Goal: Task Accomplishment & Management: Complete application form

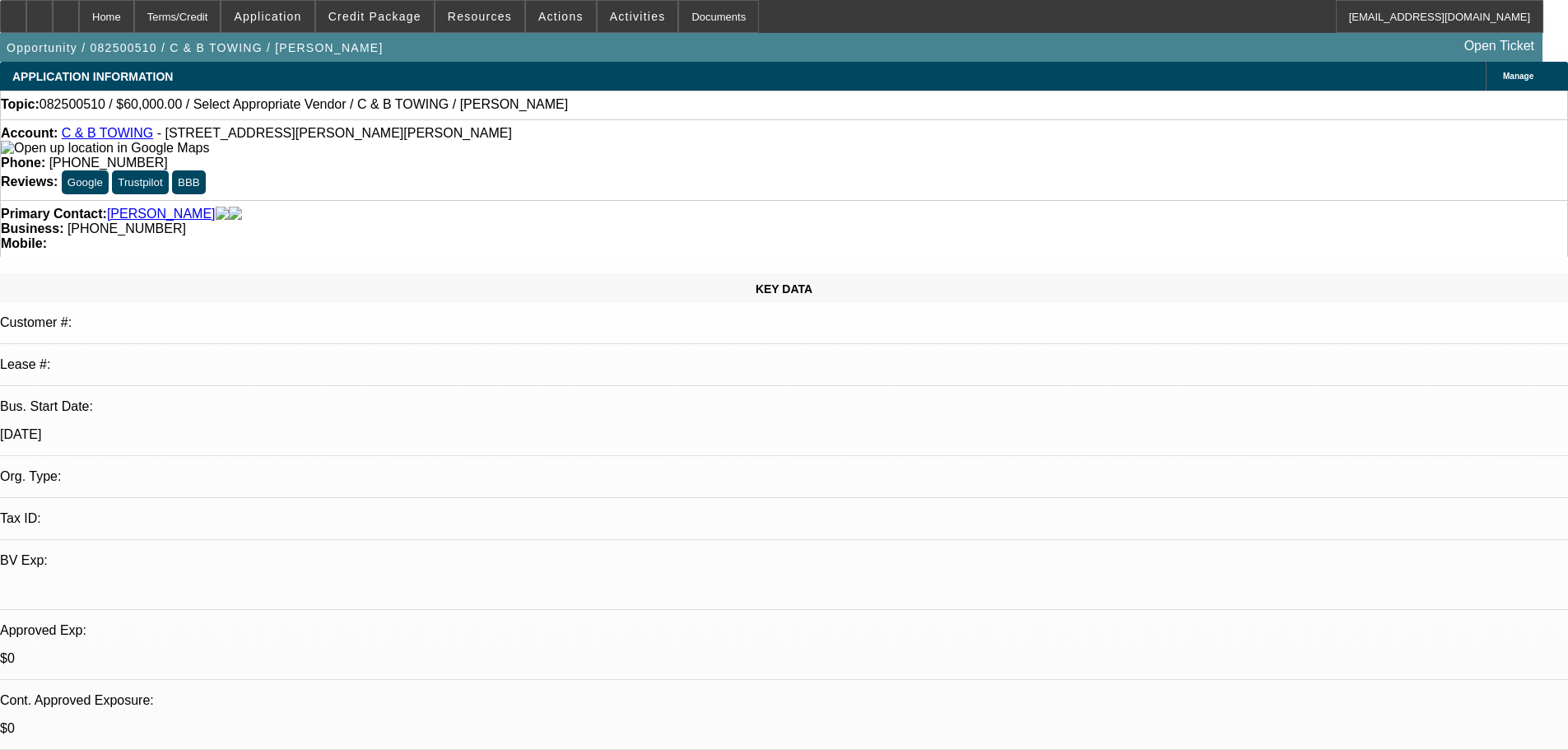
select select "0"
select select "2"
select select "0.1"
select select "4"
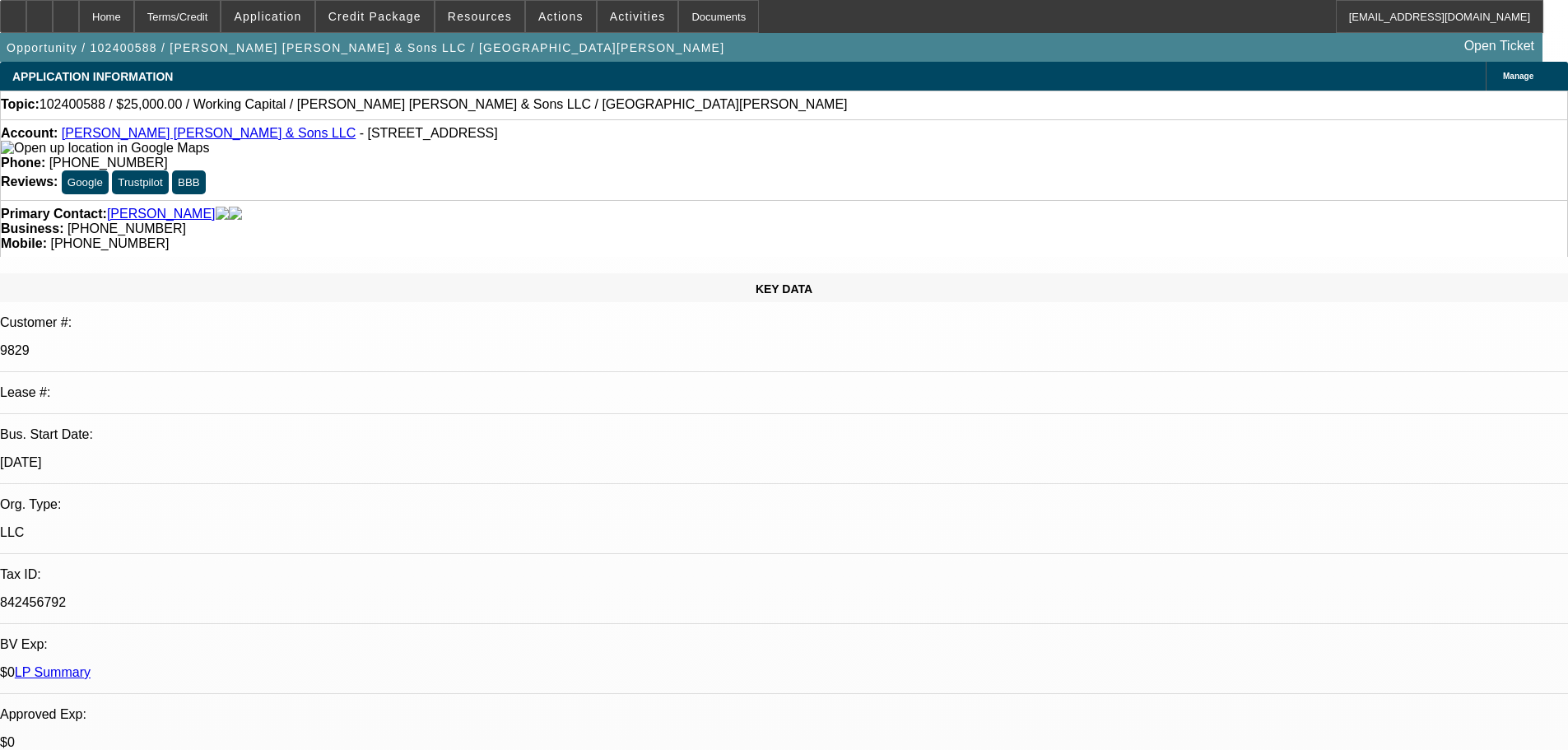
select select "0"
select select "2"
select select "0"
select select "6"
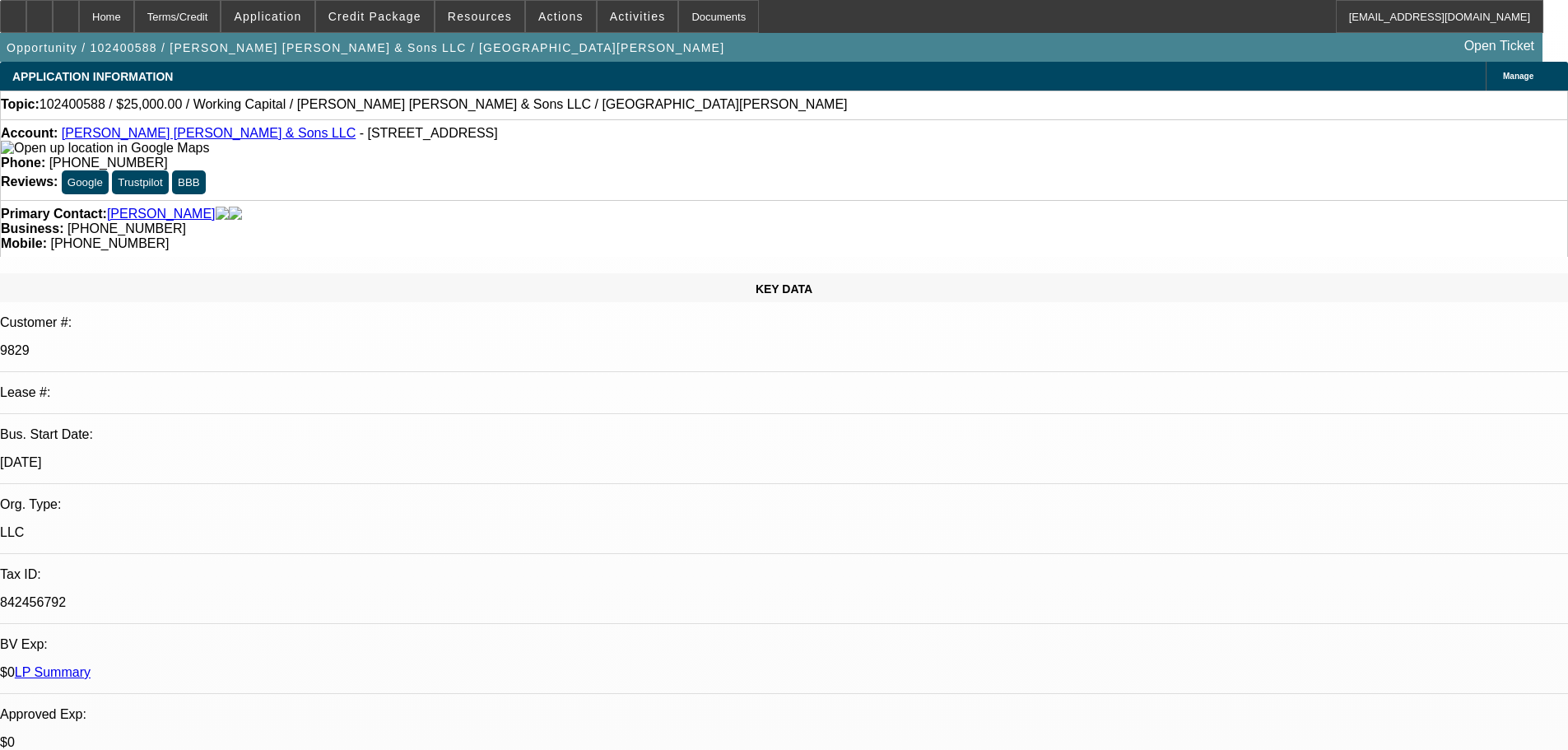
select select "0"
select select "2"
select select "0"
select select "6"
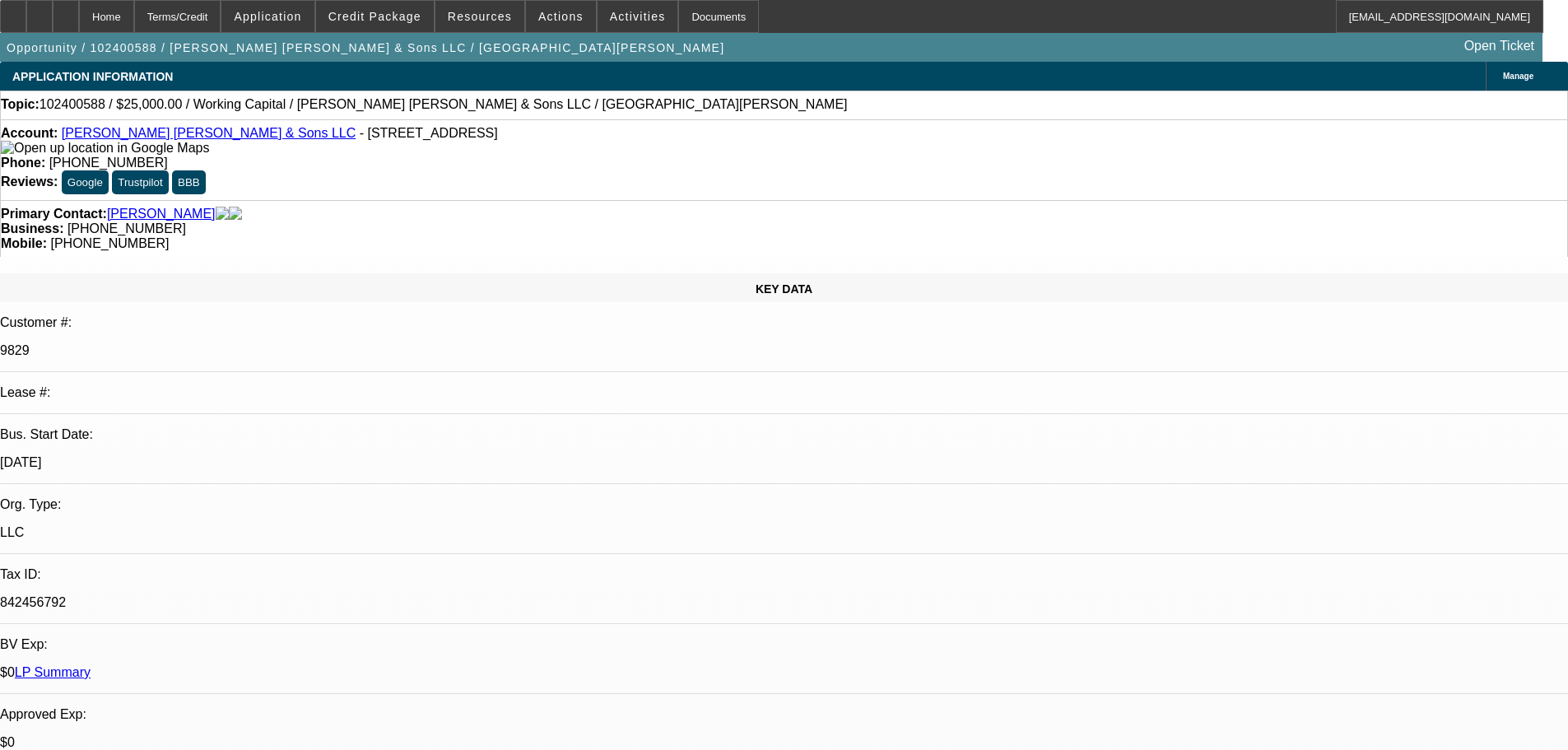
select select "0"
select select "2"
select select "0"
select select "6"
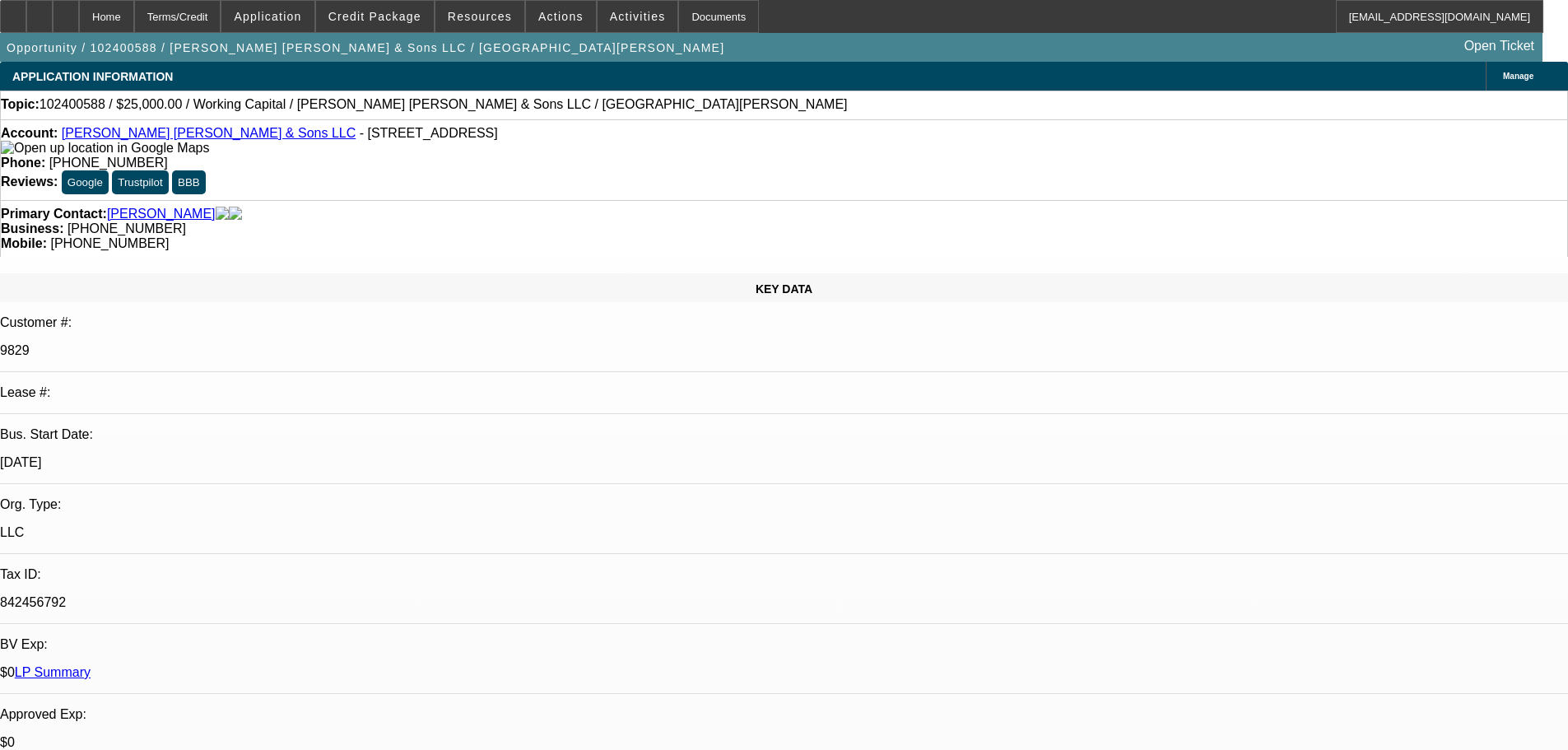
select select "0"
select select "2"
select select "0"
select select "6"
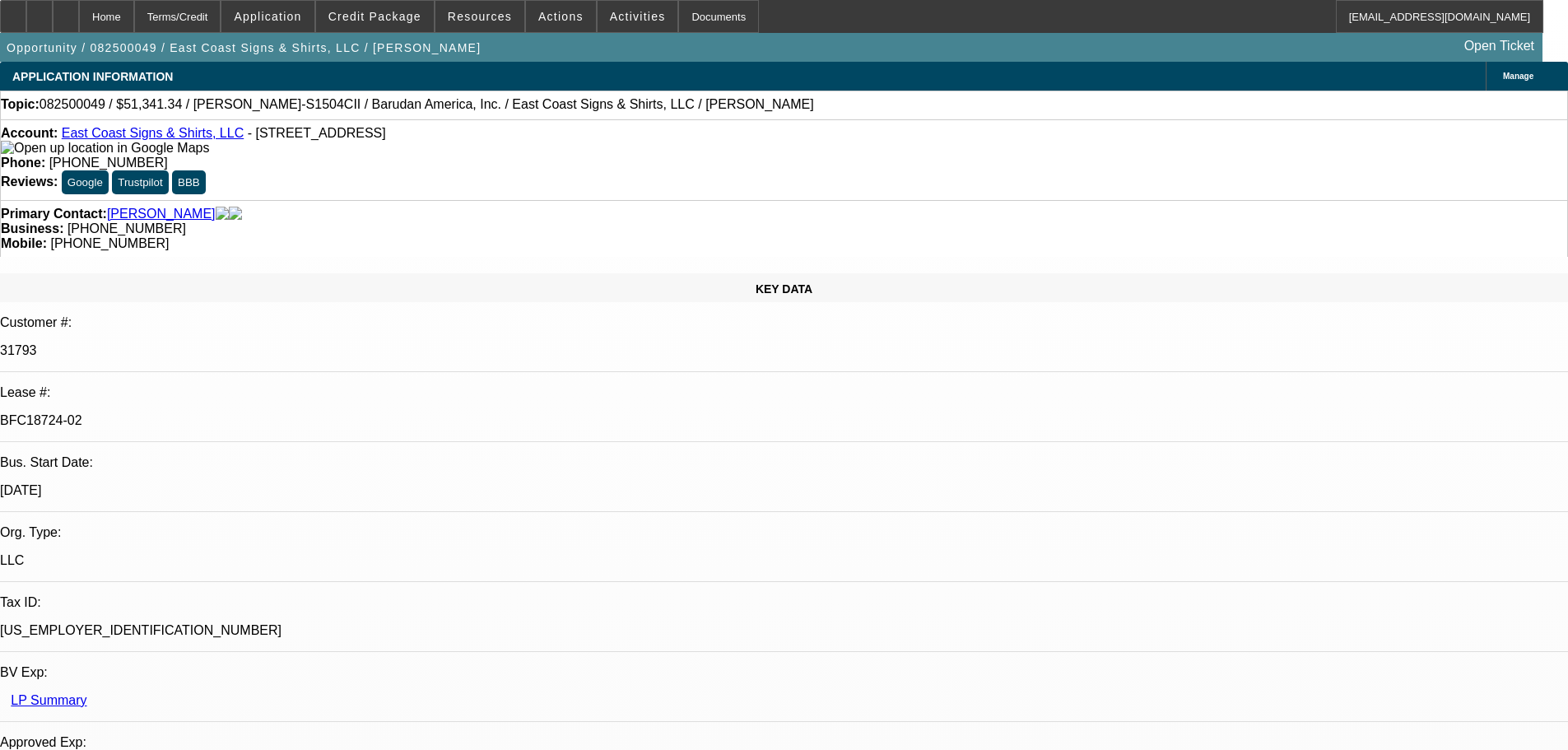
select select "0"
select select "2"
select select "0"
select select "6"
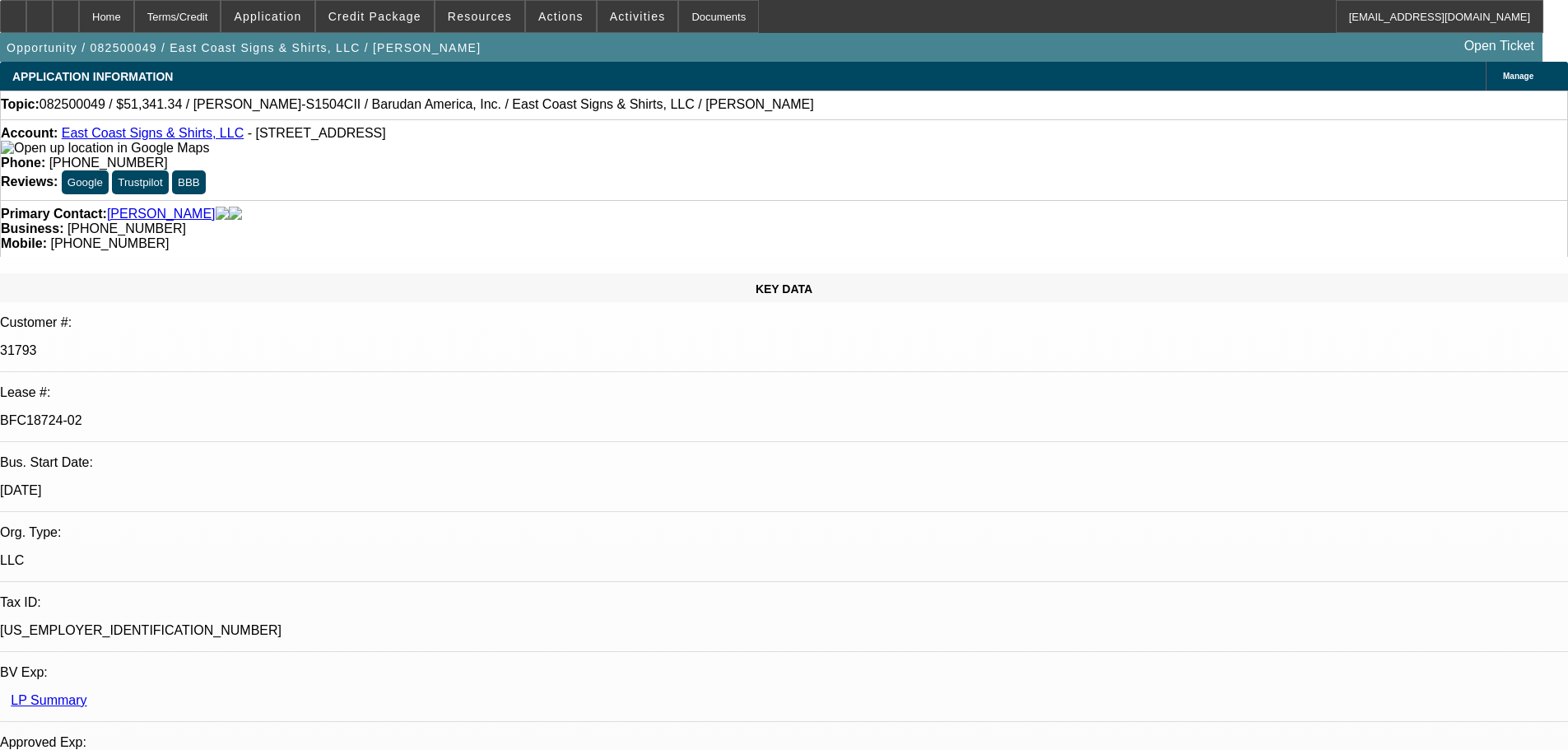
select select "0"
select select "2"
select select "0.1"
select select "4"
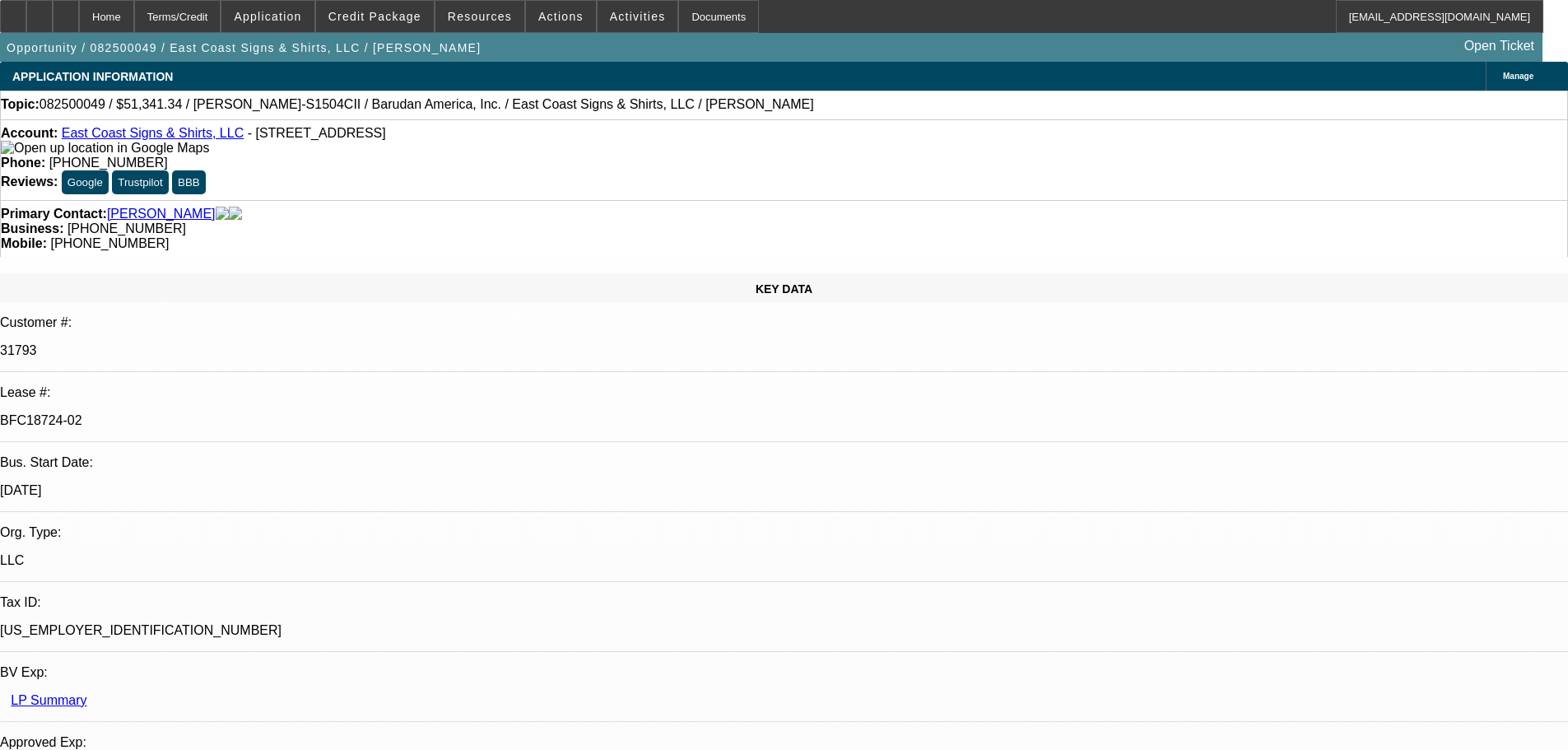
select select "0"
select select "2"
select select "0.1"
select select "4"
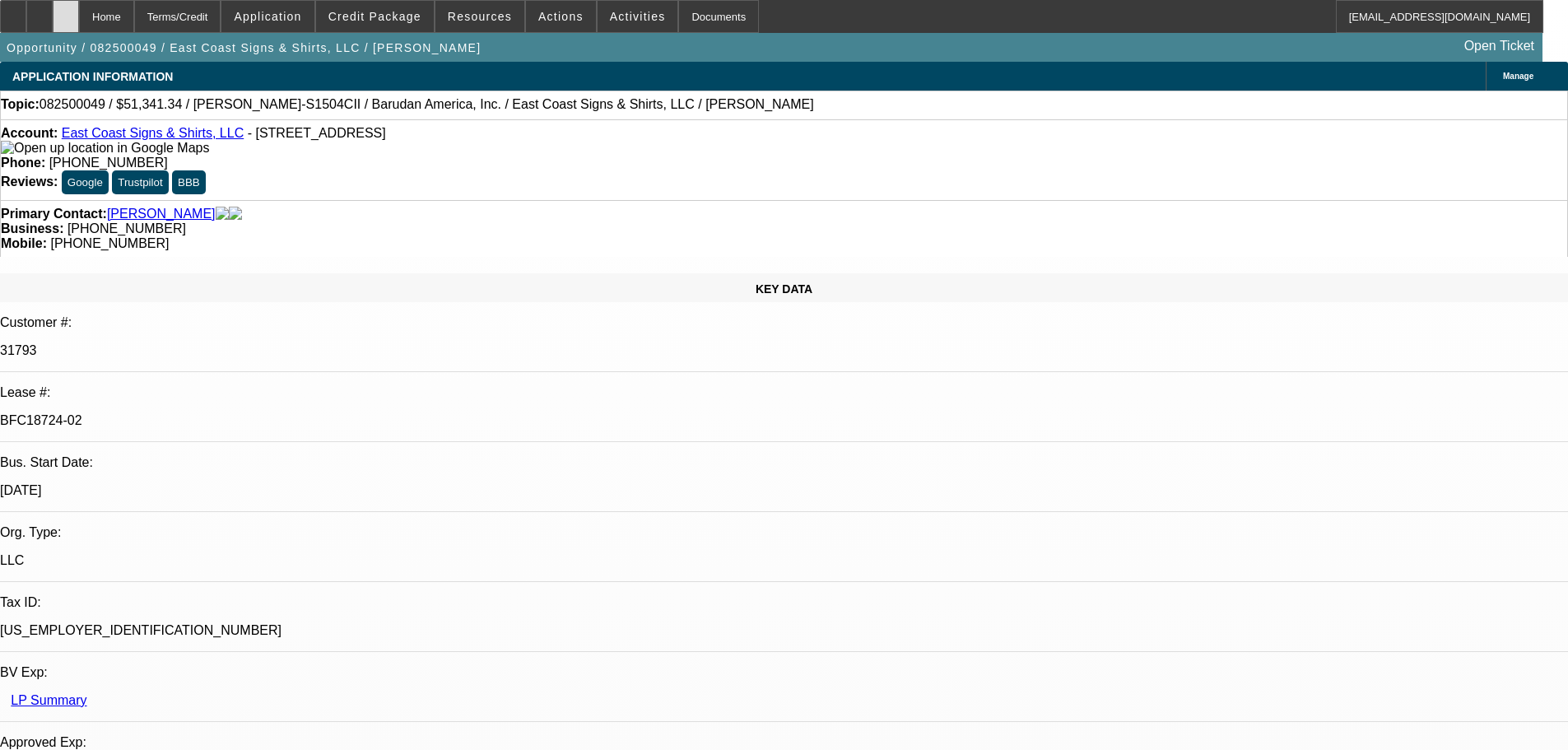
click at [79, 23] on div at bounding box center [66, 16] width 26 height 33
select select "0"
select select "2"
select select "0"
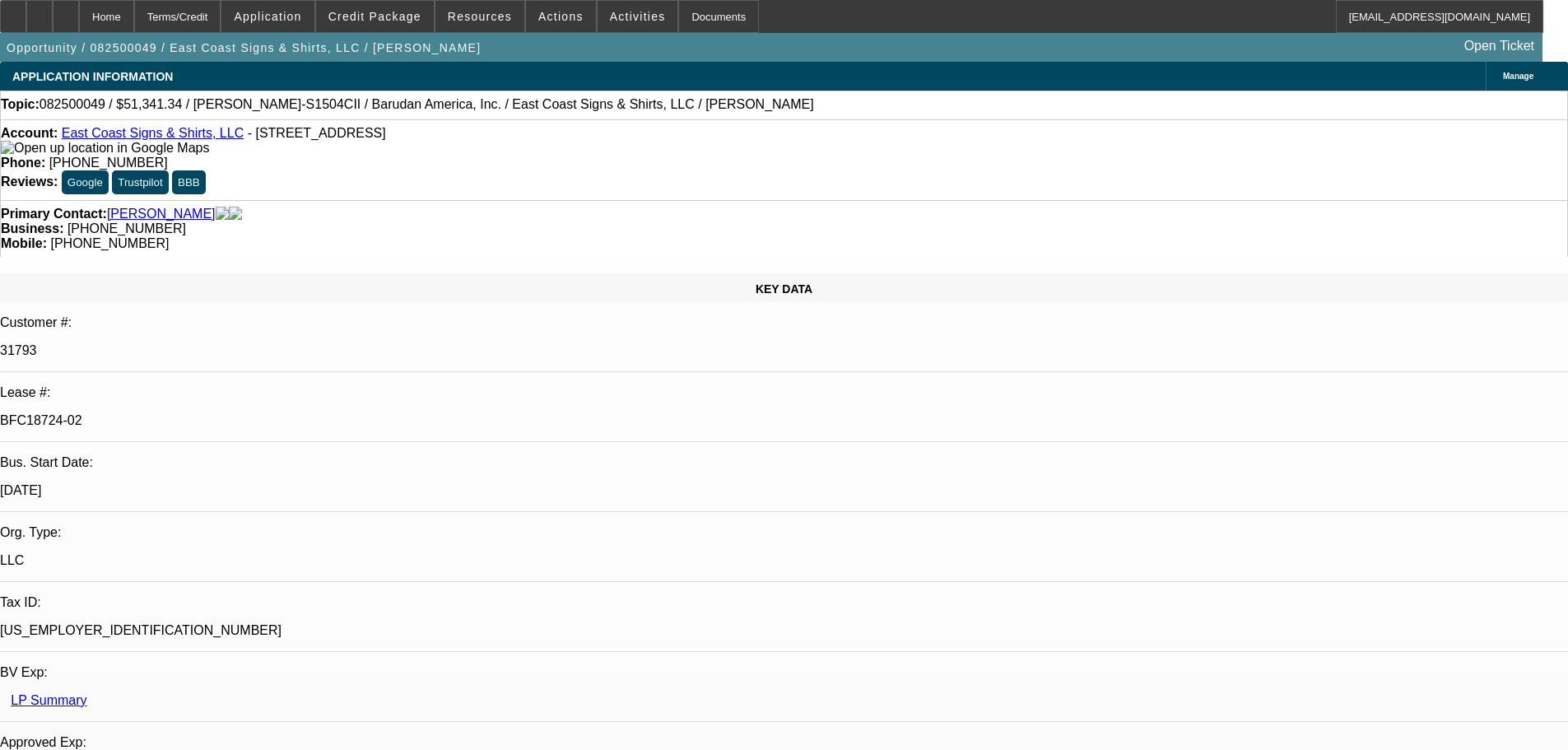
select select "6"
select select "0"
select select "2"
select select "0.1"
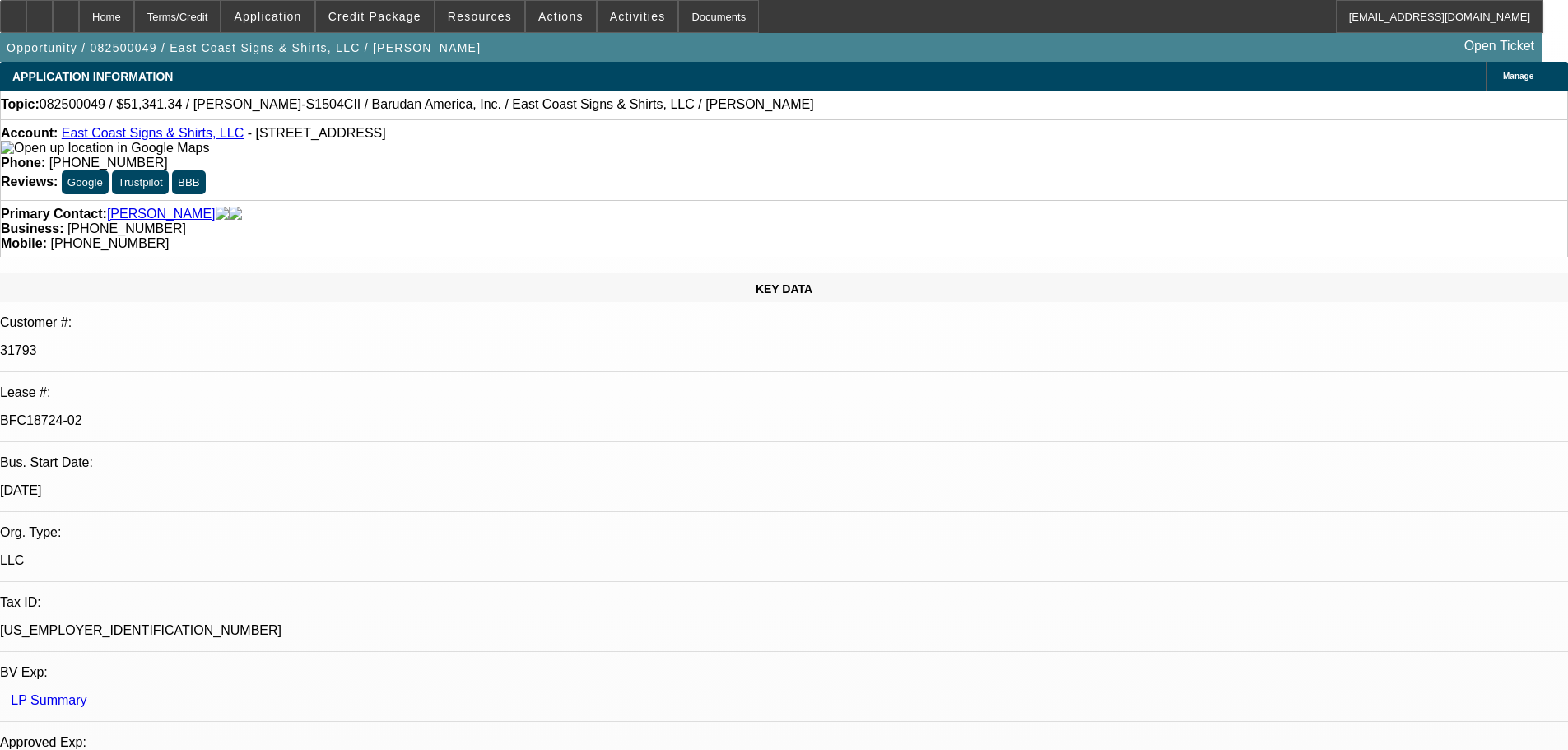
select select "4"
select select "0"
select select "2"
select select "0.1"
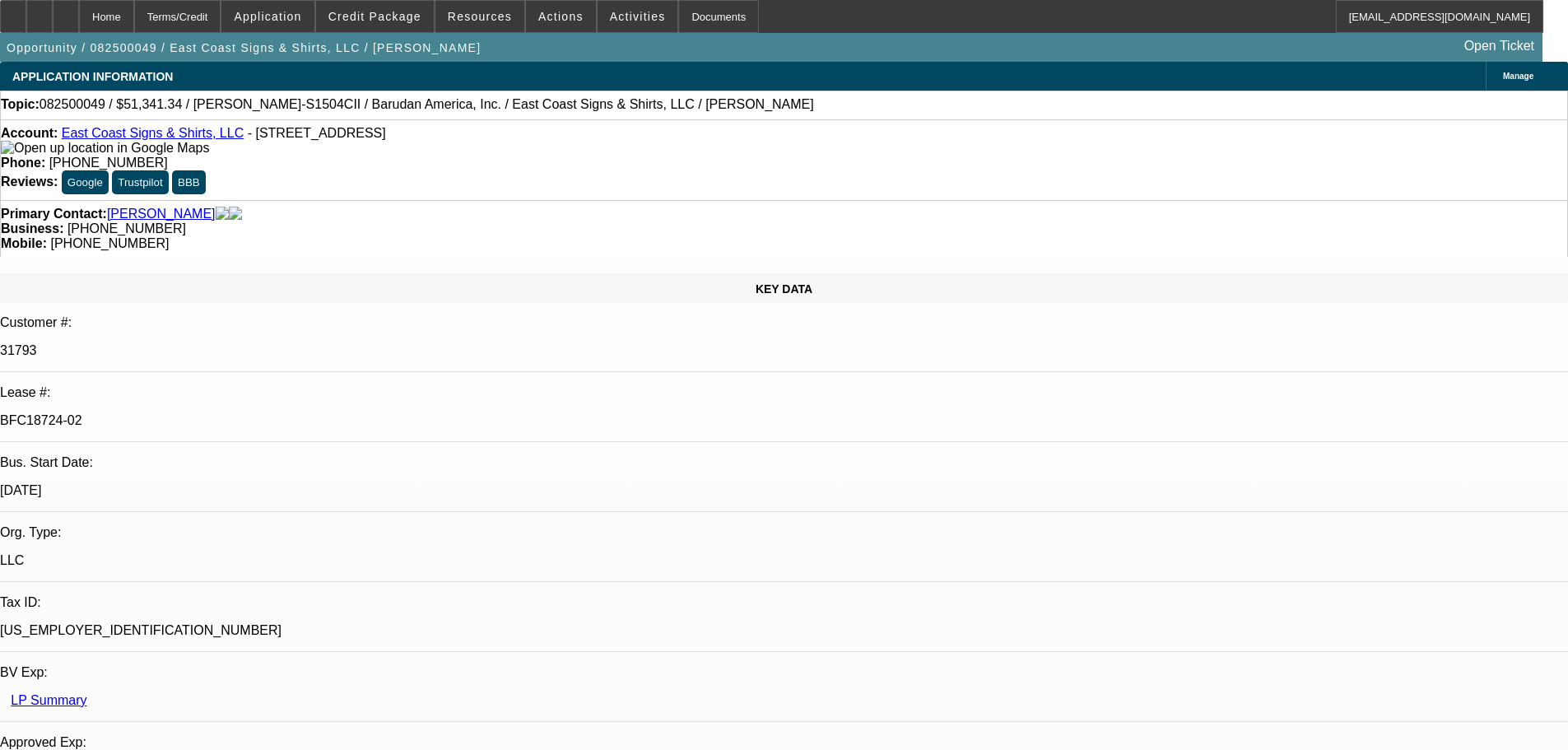
select select "4"
